Goal: Transaction & Acquisition: Download file/media

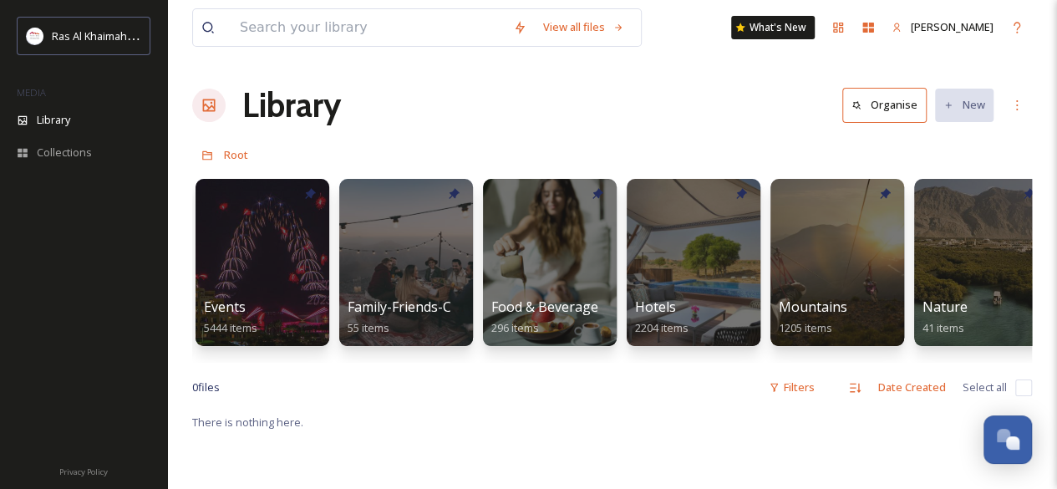
scroll to position [0, 578]
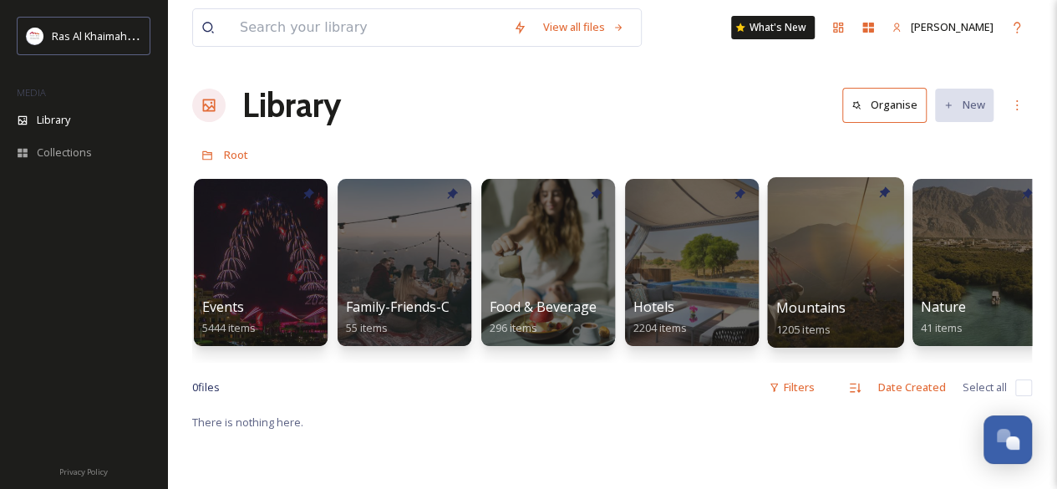
click at [858, 312] on div "Mountains 1205 items" at bounding box center [837, 319] width 120 height 42
click at [829, 300] on span "Mountains" at bounding box center [812, 307] width 70 height 18
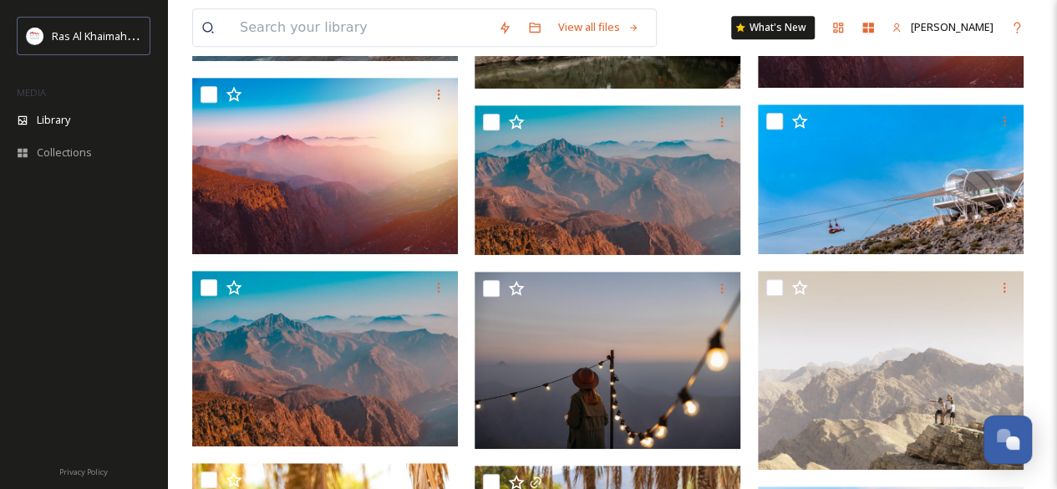
scroll to position [516, 0]
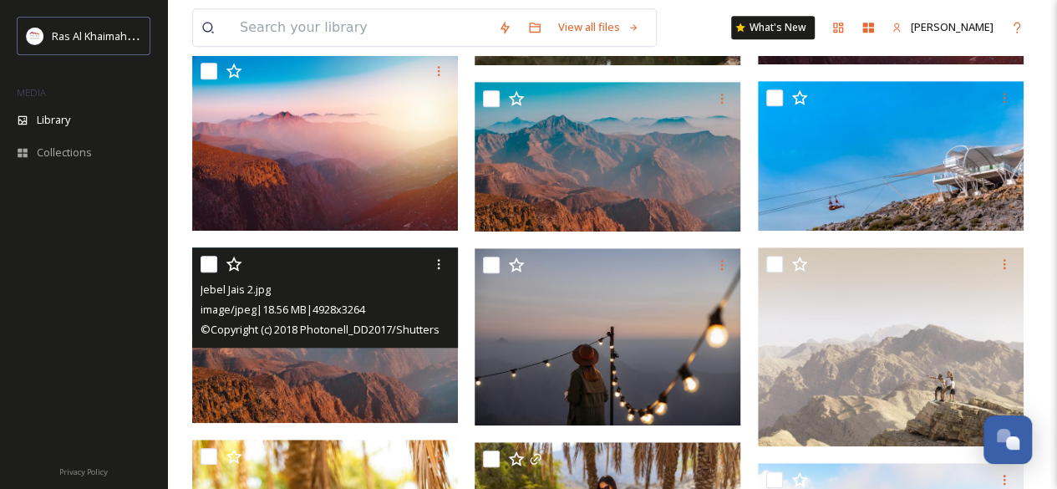
click at [440, 419] on img at bounding box center [325, 335] width 266 height 176
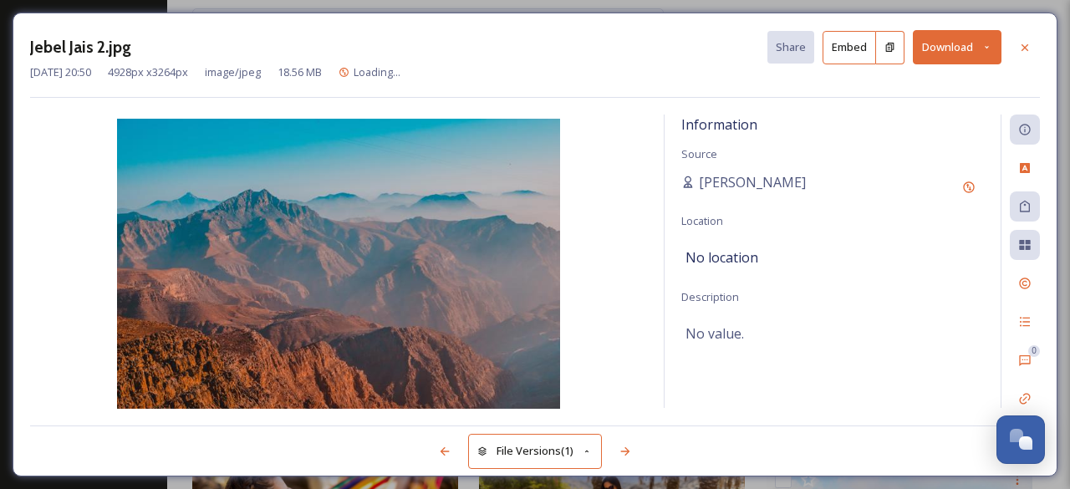
click at [955, 48] on button "Download" at bounding box center [957, 47] width 89 height 34
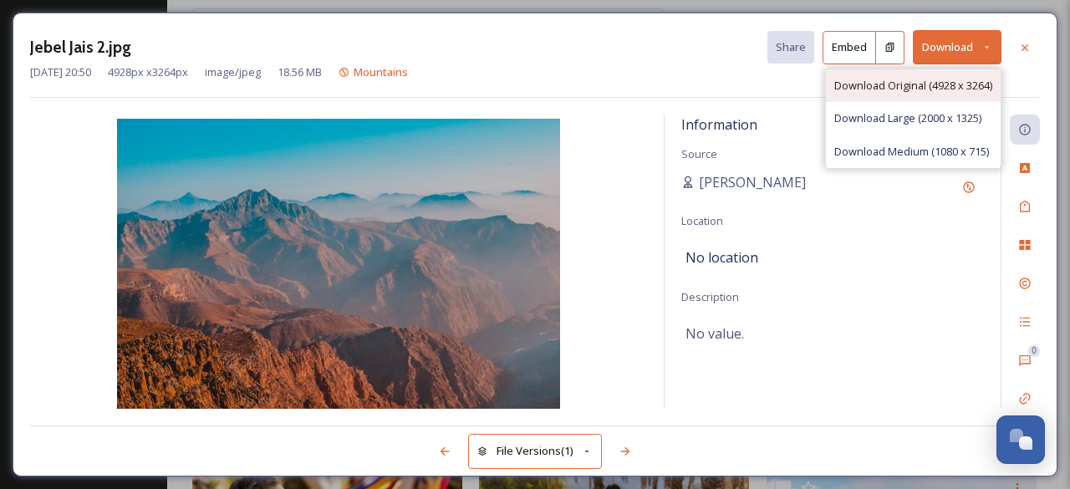
click at [948, 85] on span "Download Original (4928 x 3264)" at bounding box center [913, 86] width 158 height 16
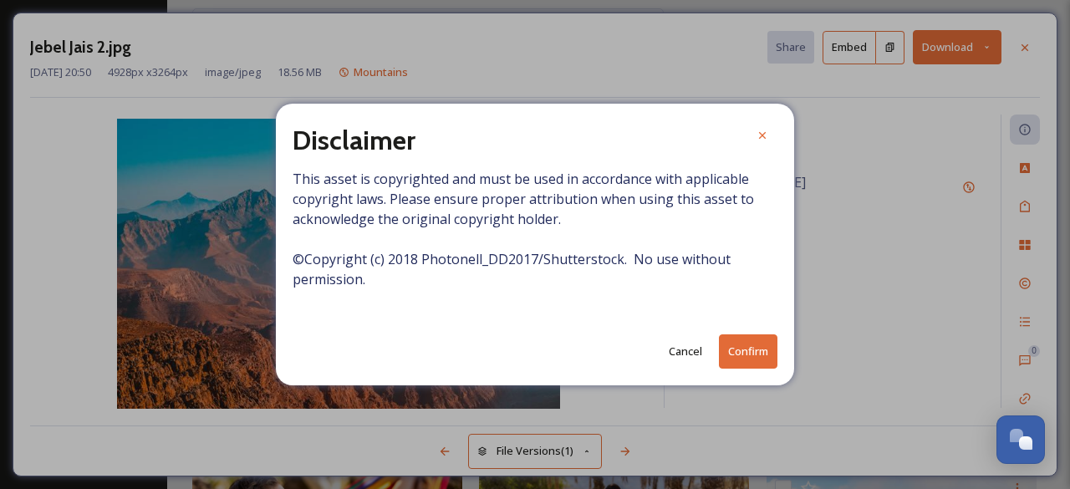
click at [750, 334] on div "Disclaimer This asset is copyrighted and must be used in accordance with applic…" at bounding box center [535, 245] width 518 height 282
click at [751, 345] on button "Confirm" at bounding box center [748, 351] width 59 height 34
click at [765, 132] on icon at bounding box center [762, 136] width 13 height 13
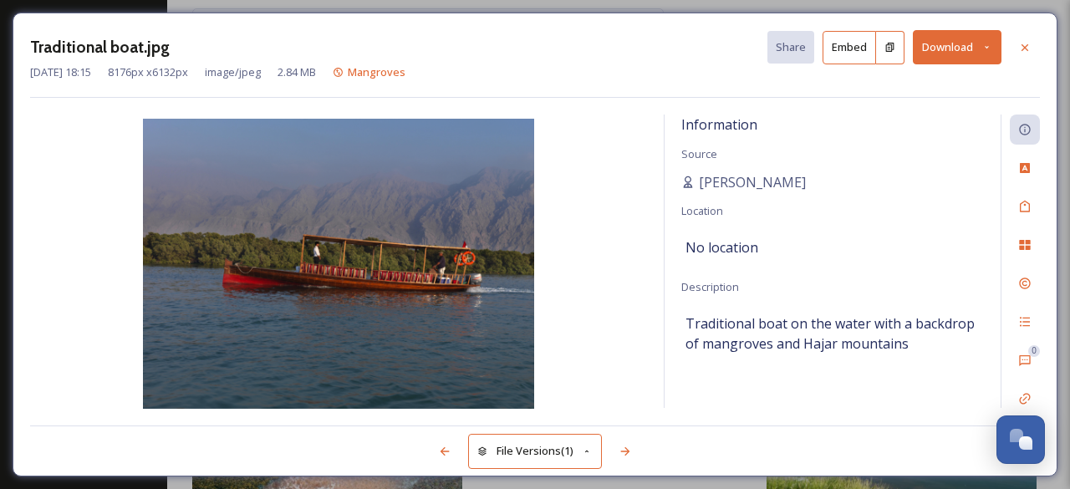
scroll to position [1737, 0]
